Goal: Transaction & Acquisition: Purchase product/service

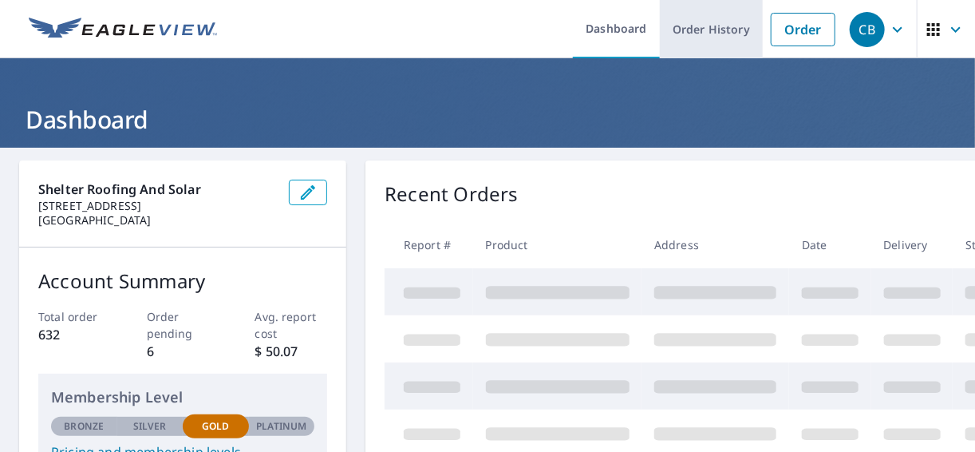
click at [717, 38] on link "Order History" at bounding box center [711, 29] width 103 height 58
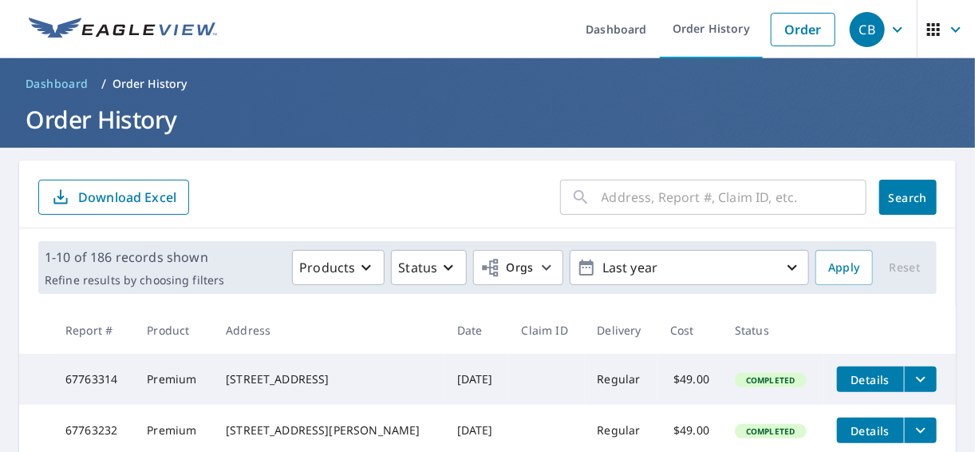
click at [683, 192] on input "text" at bounding box center [734, 197] width 265 height 45
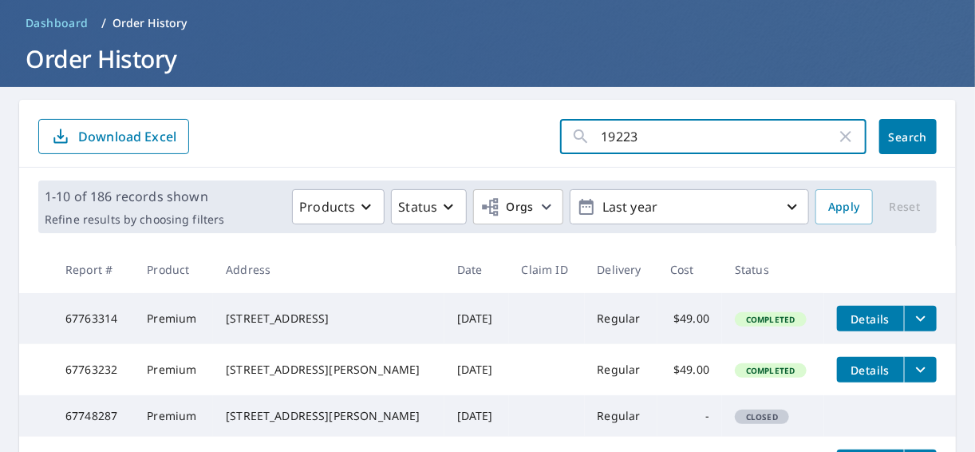
scroll to position [85, 0]
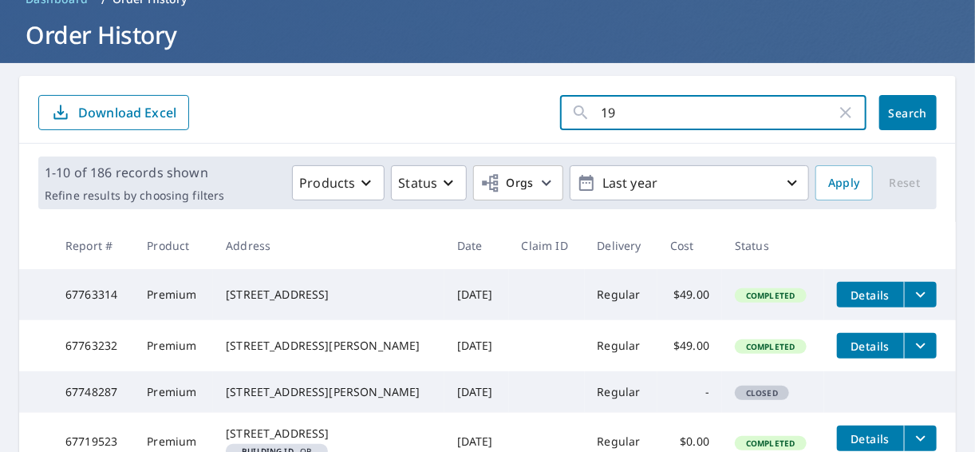
type input "1"
type input "[PERSON_NAME]"
click button "Search" at bounding box center [907, 112] width 57 height 35
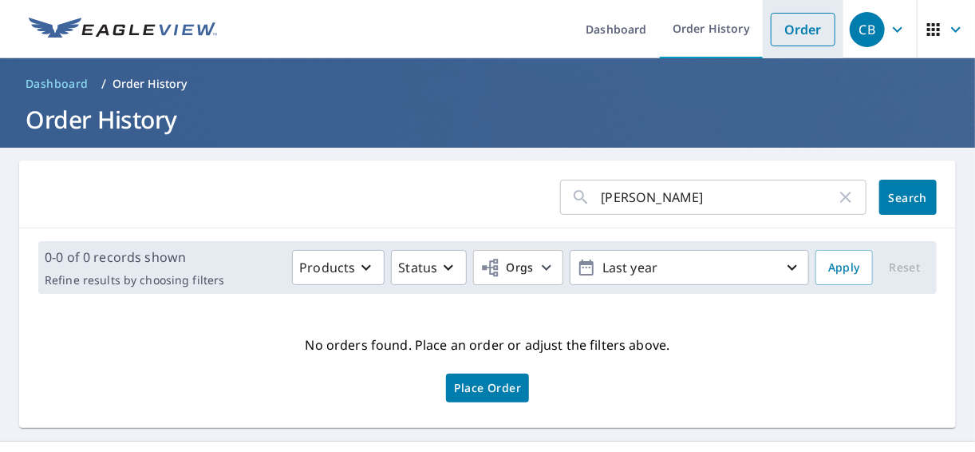
click at [774, 10] on li "Order" at bounding box center [803, 29] width 81 height 58
click at [788, 34] on link "Order" at bounding box center [803, 30] width 65 height 34
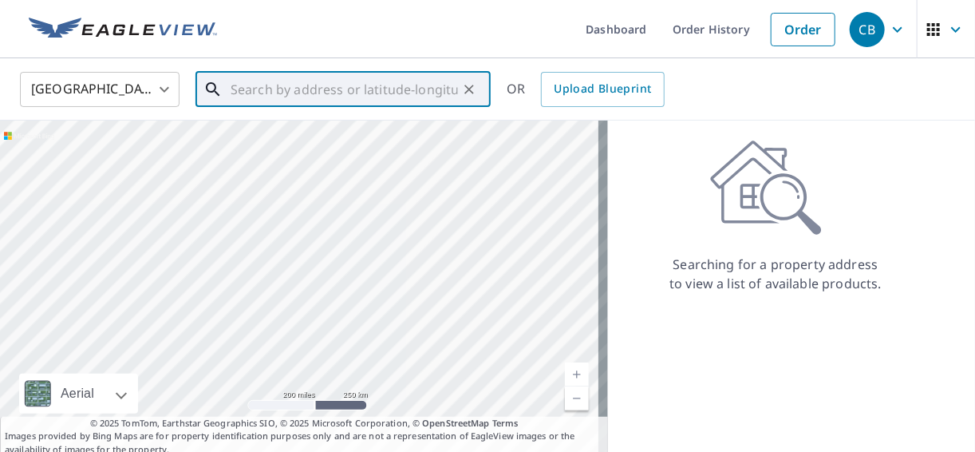
click at [310, 77] on input "text" at bounding box center [344, 89] width 227 height 45
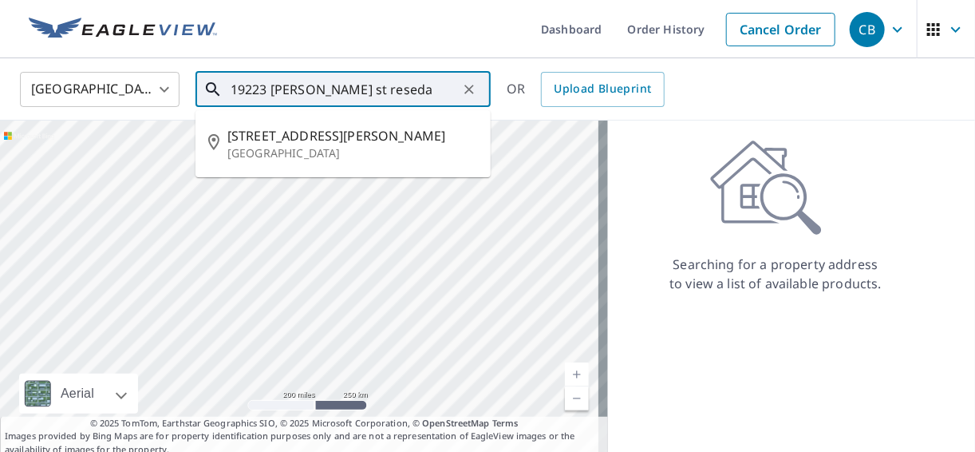
type input "19223 [PERSON_NAME] st reseda"
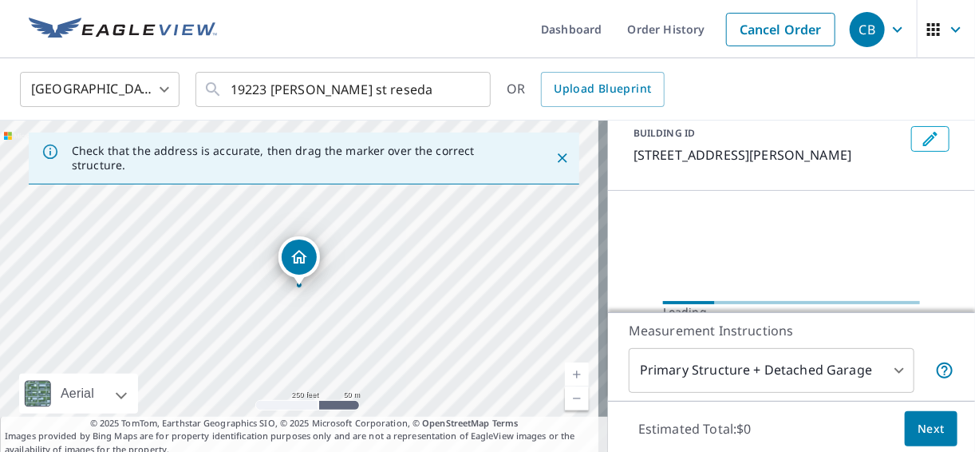
scroll to position [170, 0]
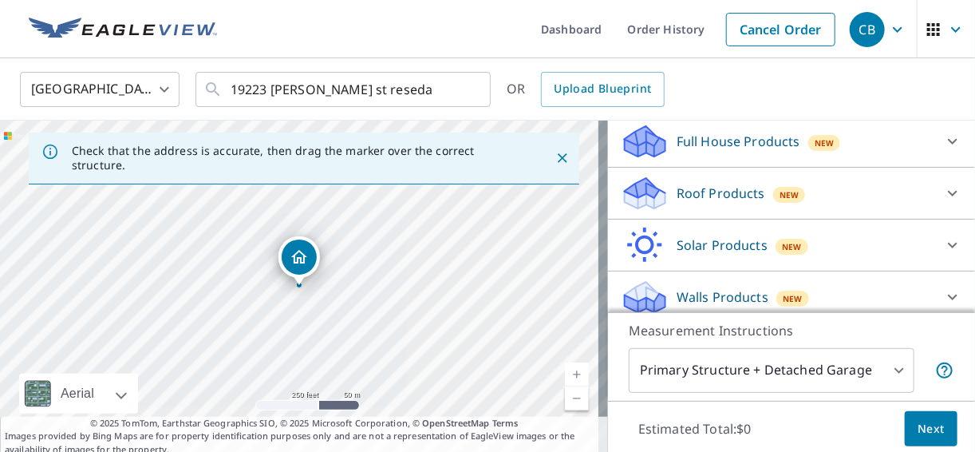
click at [743, 194] on p "Roof Products" at bounding box center [721, 193] width 89 height 19
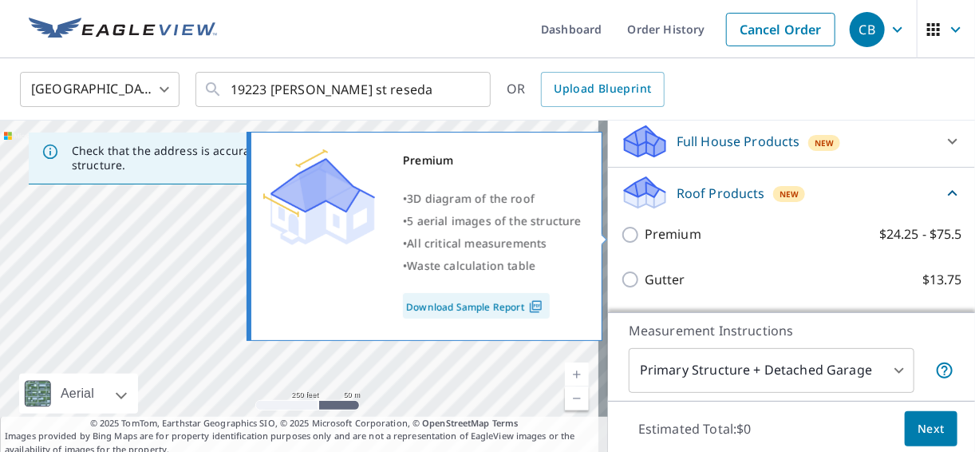
click at [691, 234] on label "Premium $24.25 - $75.5" at bounding box center [804, 234] width 318 height 20
click at [645, 234] on input "Premium $24.25 - $75.5" at bounding box center [633, 234] width 24 height 19
checkbox input "true"
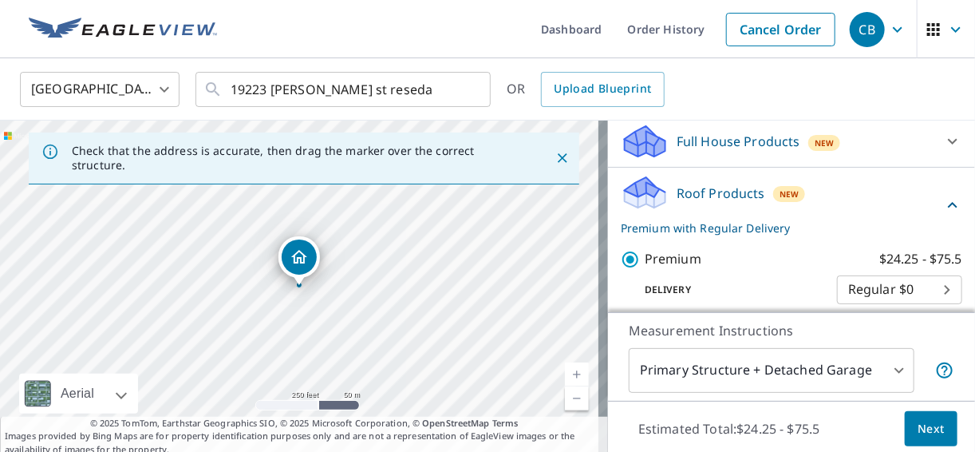
click at [932, 425] on span "Next" at bounding box center [931, 429] width 27 height 20
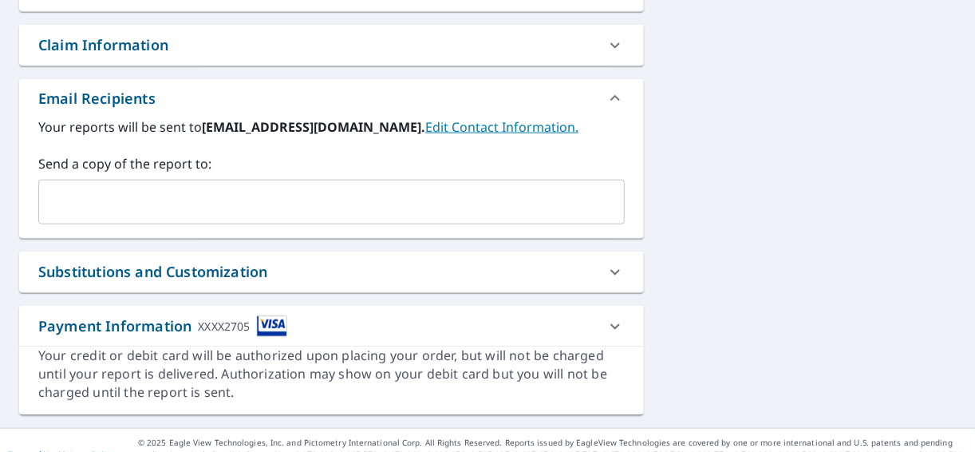
scroll to position [495, 0]
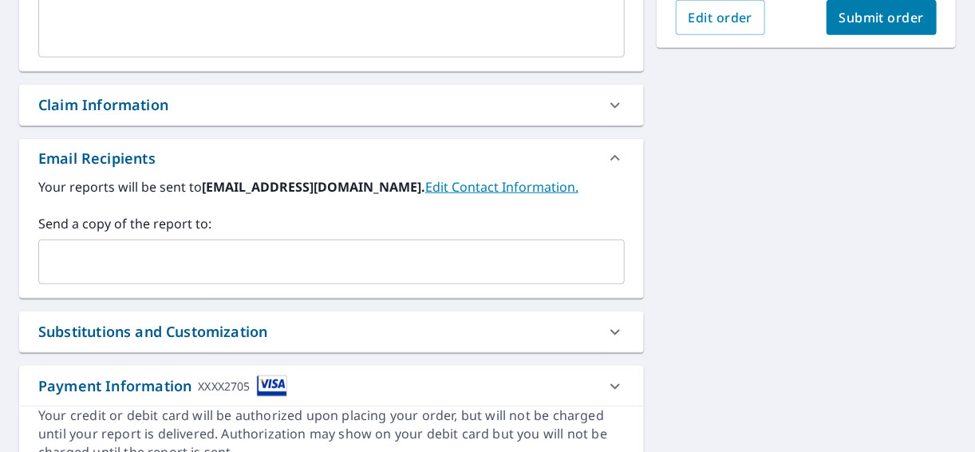
click at [128, 272] on input "text" at bounding box center [319, 262] width 548 height 30
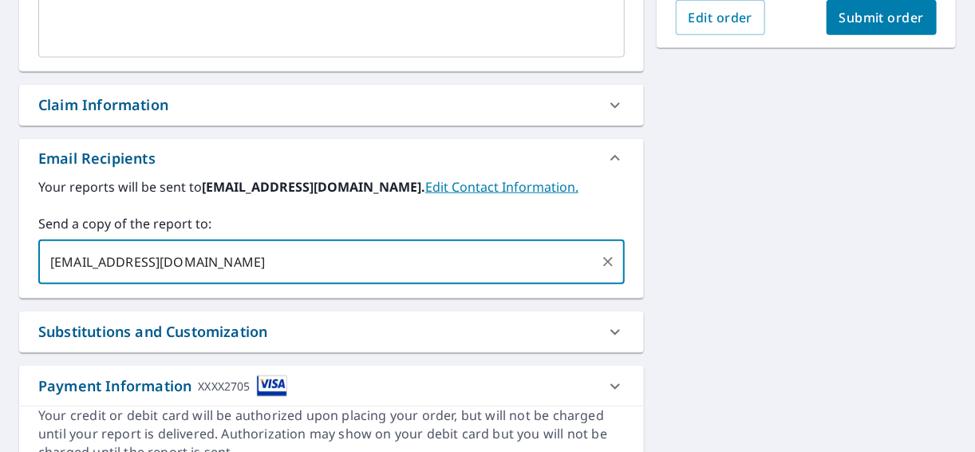
type input "[EMAIL_ADDRESS][DOMAIN_NAME]"
click at [805, 251] on div "[STREET_ADDRESS][PERSON_NAME] Aerial Road A standard road map Aerial A detailed…" at bounding box center [487, 70] width 975 height 835
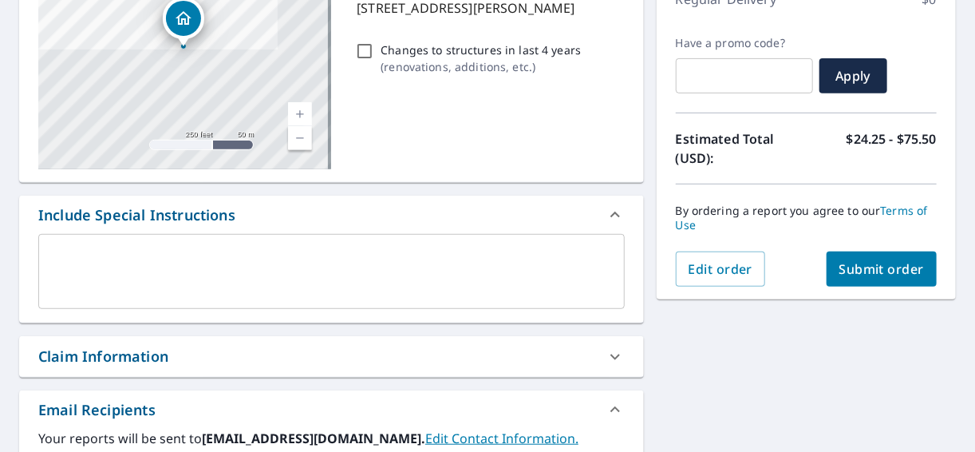
scroll to position [239, 0]
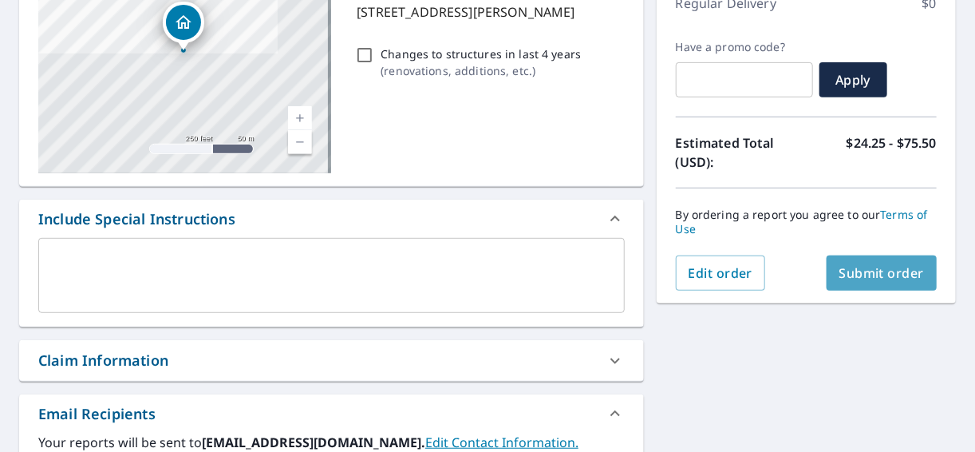
click at [859, 272] on span "Submit order" at bounding box center [882, 273] width 85 height 18
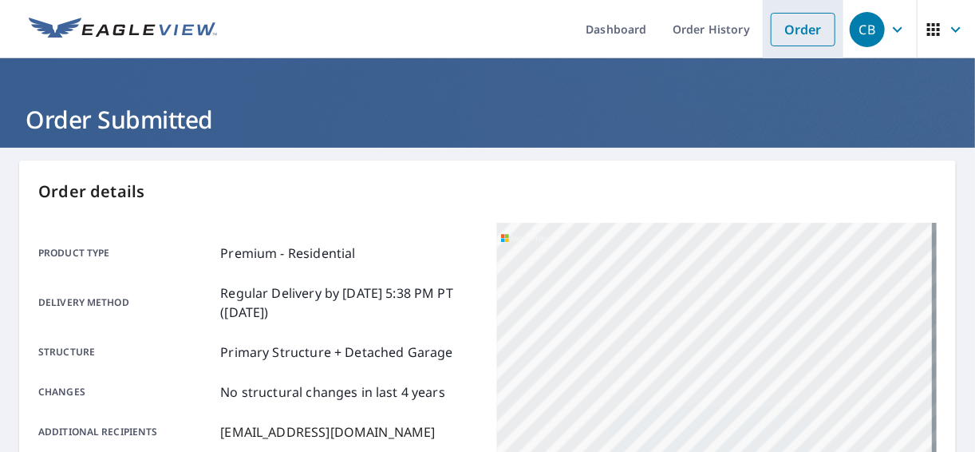
click at [779, 34] on link "Order" at bounding box center [803, 30] width 65 height 34
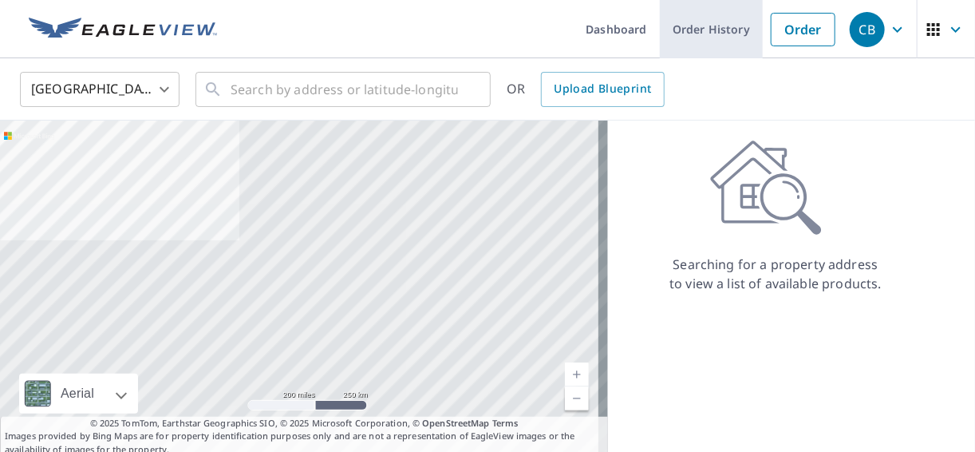
click at [730, 45] on link "Order History" at bounding box center [711, 29] width 103 height 58
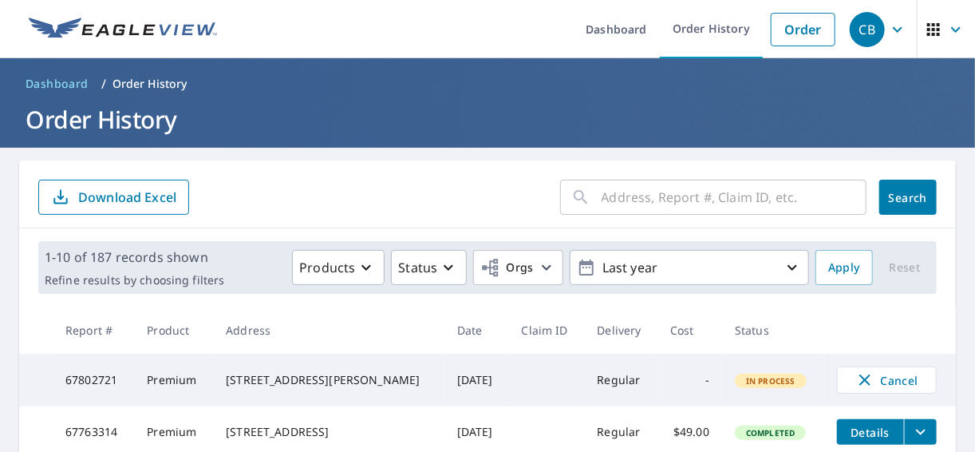
click at [680, 194] on input "text" at bounding box center [734, 197] width 265 height 45
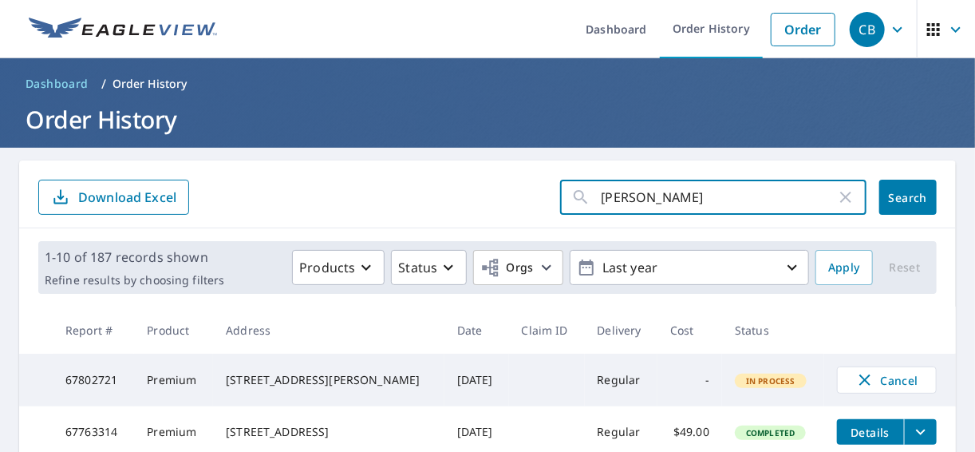
type input "[PERSON_NAME][GEOGRAPHIC_DATA]"
click button "Search" at bounding box center [907, 197] width 57 height 35
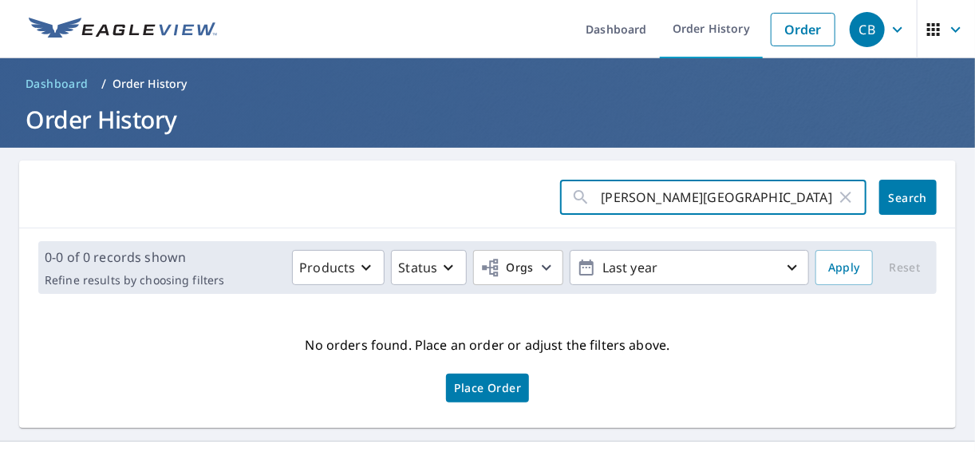
click at [697, 188] on input "[PERSON_NAME][GEOGRAPHIC_DATA]" at bounding box center [719, 197] width 235 height 45
type input "[STREET_ADDRESS]"
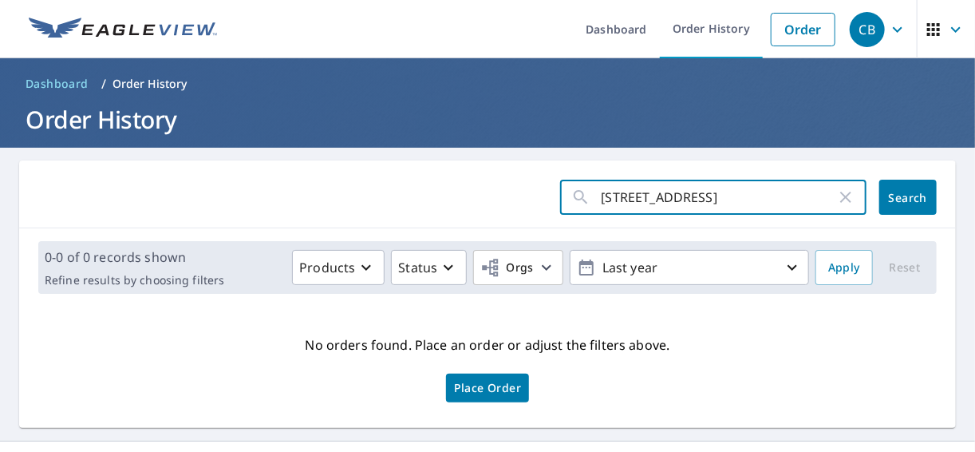
click button "Search" at bounding box center [907, 197] width 57 height 35
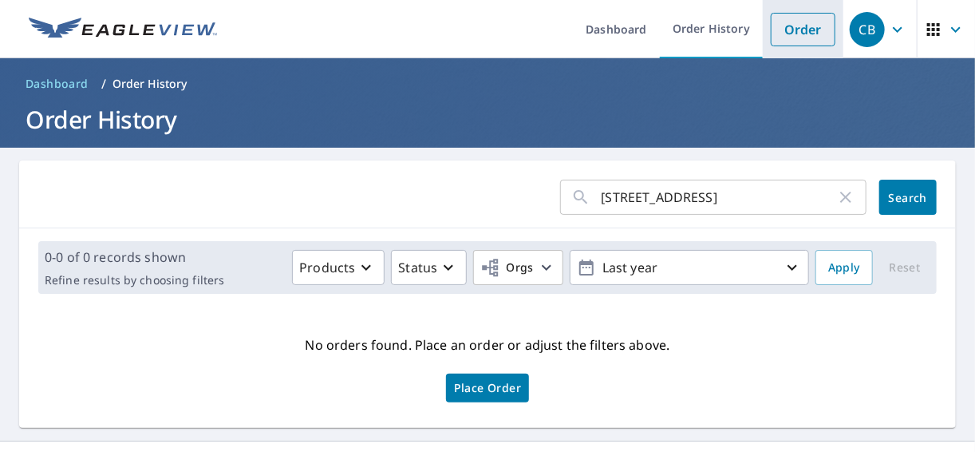
click at [808, 26] on link "Order" at bounding box center [803, 30] width 65 height 34
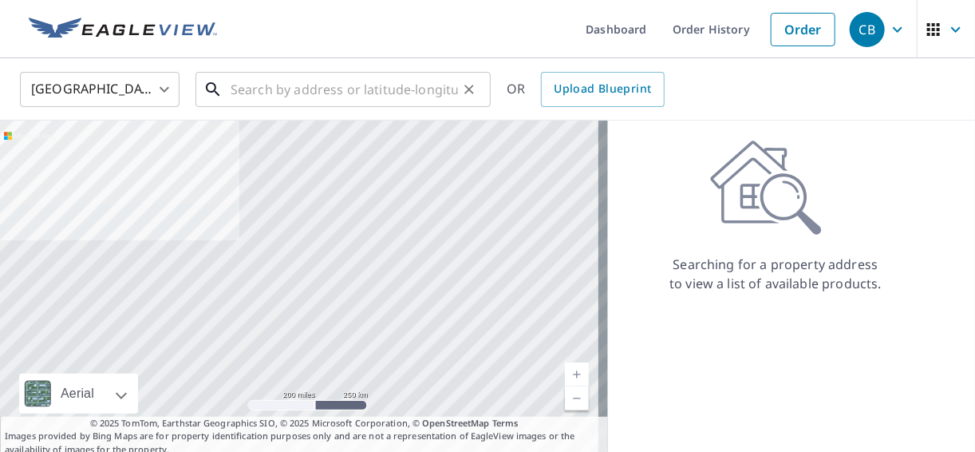
click at [439, 92] on input "text" at bounding box center [344, 89] width 227 height 45
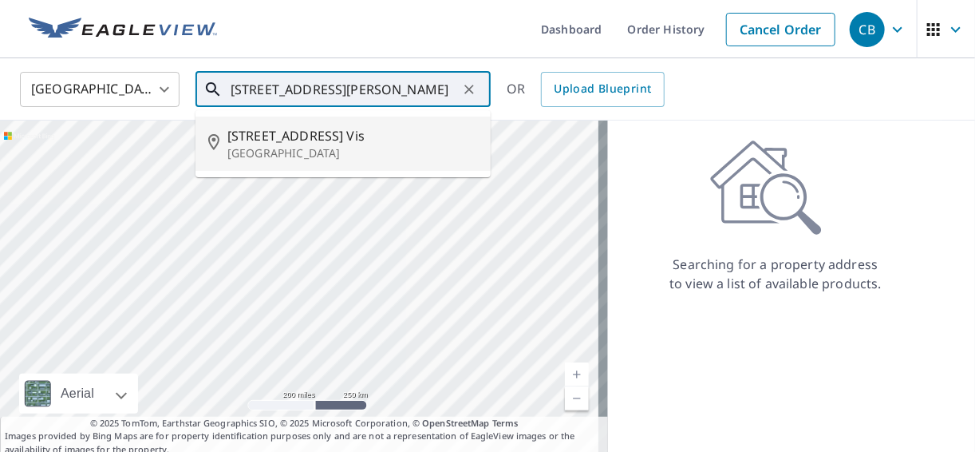
click at [354, 152] on p "[GEOGRAPHIC_DATA]" at bounding box center [352, 153] width 251 height 16
type input "[STREET_ADDRESS][PERSON_NAME]"
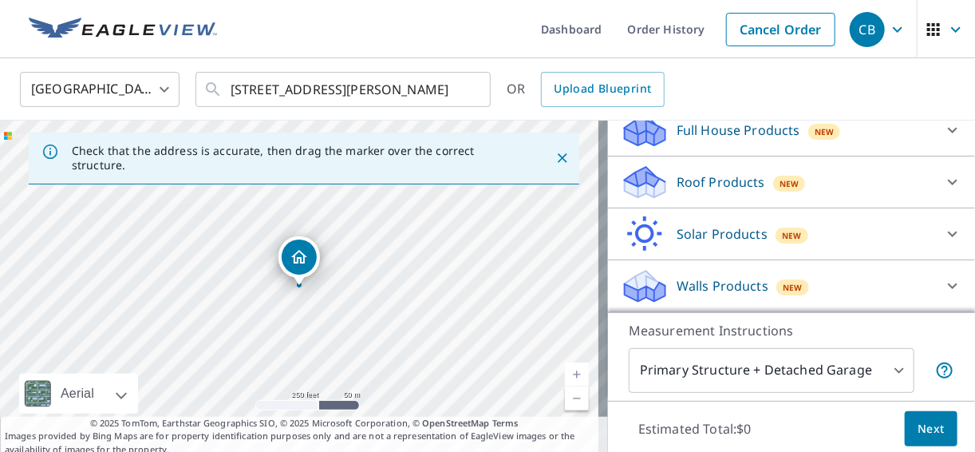
scroll to position [198, 0]
click at [739, 186] on p "Roof Products" at bounding box center [721, 181] width 89 height 19
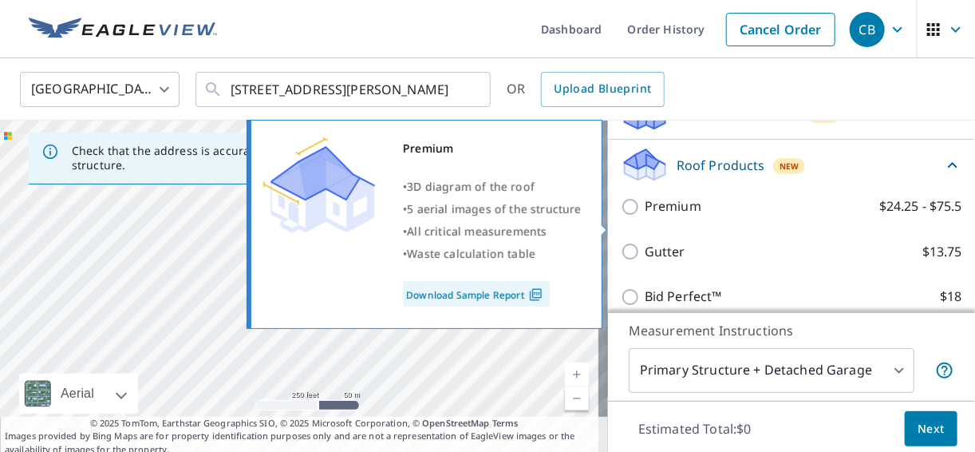
click at [678, 216] on p "Premium" at bounding box center [673, 206] width 57 height 20
click at [645, 216] on input "Premium $24.25 - $75.5" at bounding box center [633, 206] width 24 height 19
checkbox input "true"
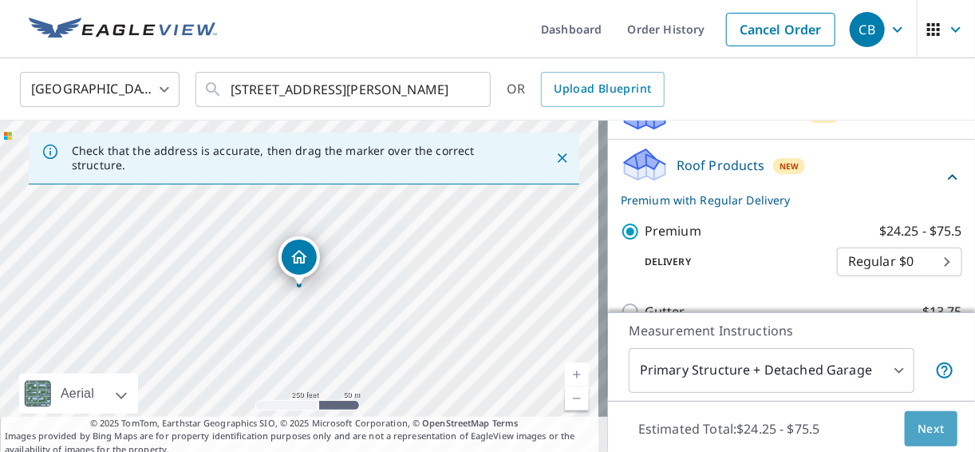
click at [918, 425] on span "Next" at bounding box center [931, 429] width 27 height 20
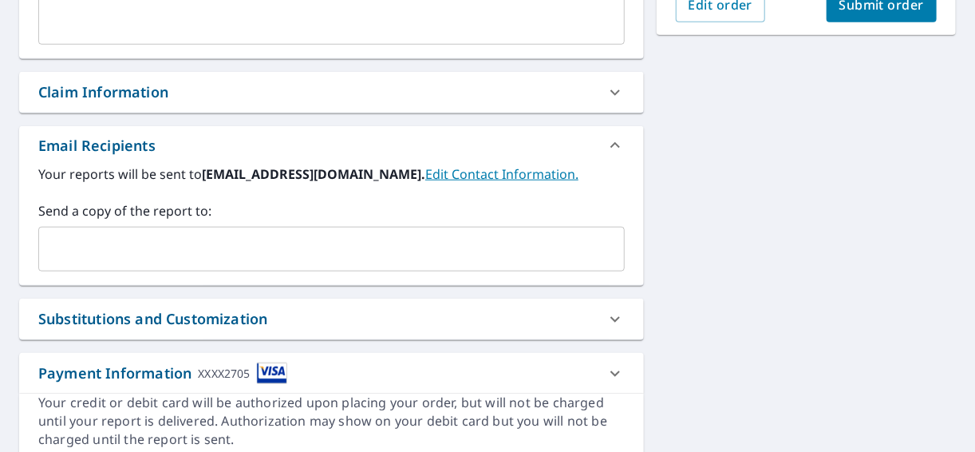
scroll to position [511, 0]
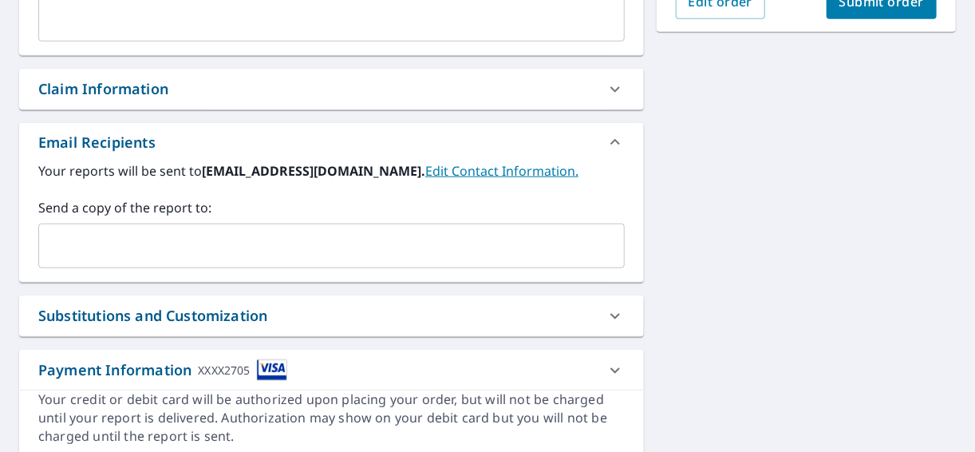
click at [197, 243] on input "text" at bounding box center [319, 246] width 548 height 30
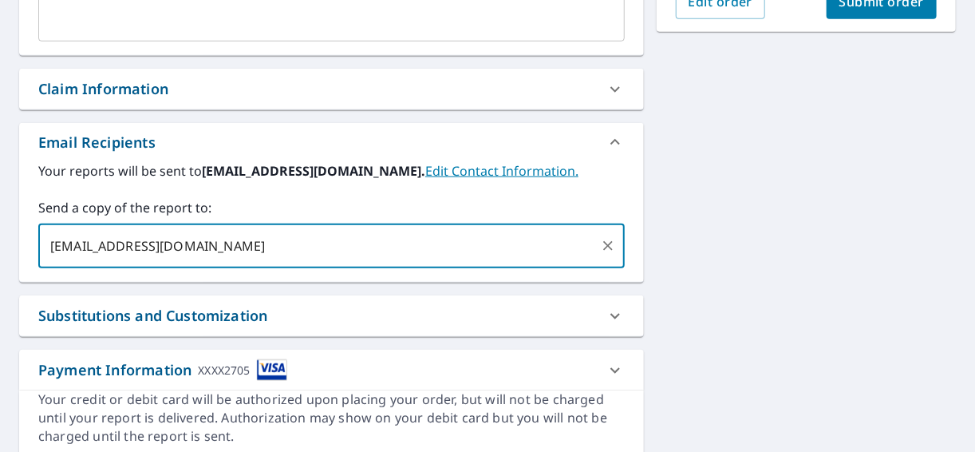
type input "[EMAIL_ADDRESS][DOMAIN_NAME]"
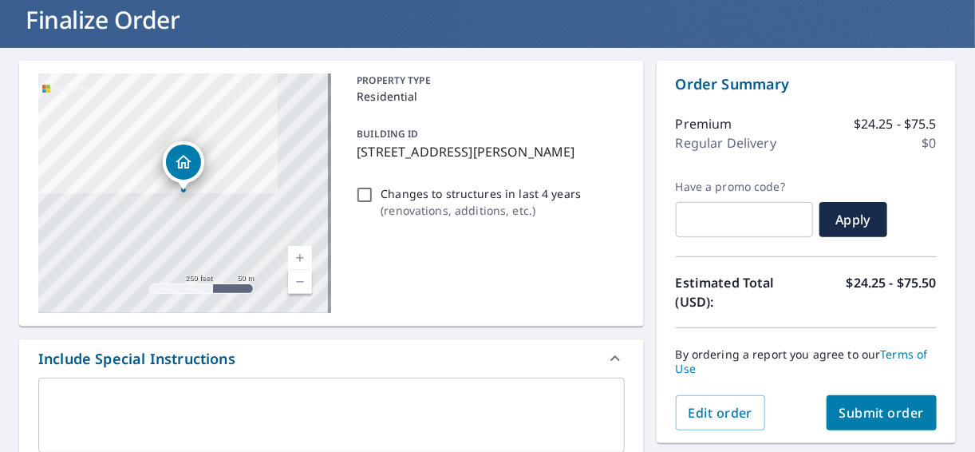
scroll to position [170, 0]
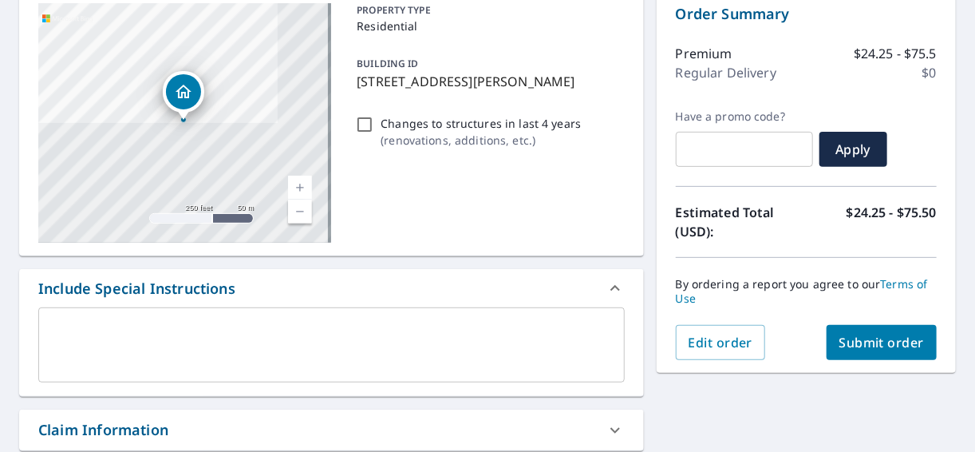
click at [871, 349] on span "Submit order" at bounding box center [882, 343] width 85 height 18
